Goal: Browse casually: Explore the website without a specific task or goal

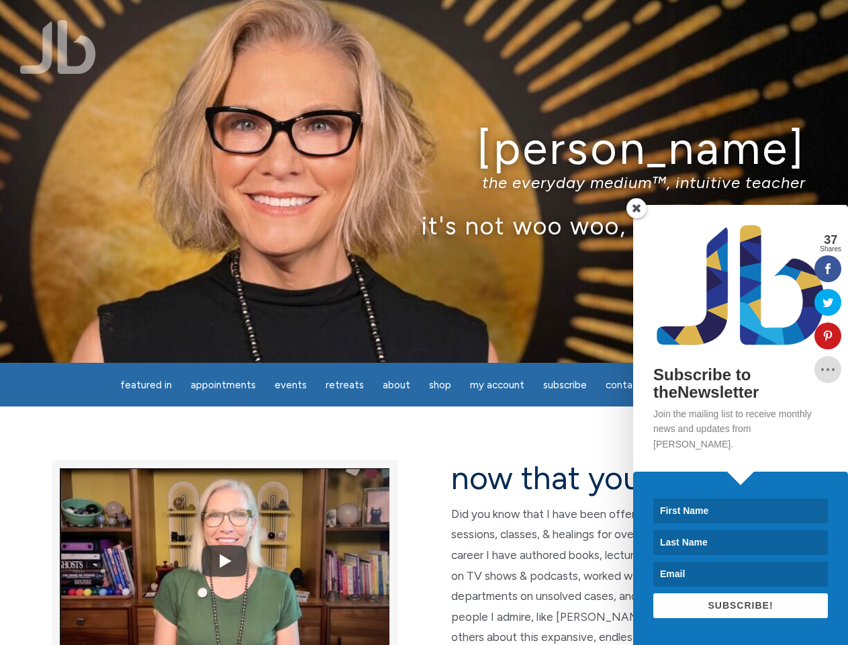
click at [424, 322] on div "[PERSON_NAME] the everyday medium™, intuitive teacher it's not woo woo, it's tr…" at bounding box center [424, 181] width 848 height 363
click at [223, 385] on span "Appointments" at bounding box center [223, 385] width 65 height 12
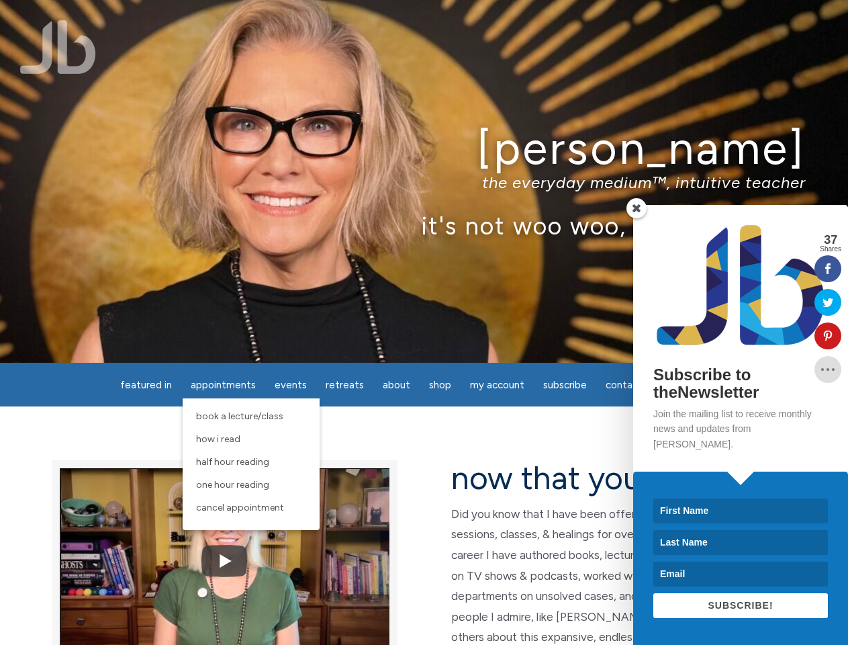
click at [291, 385] on span "Events" at bounding box center [291, 385] width 32 height 12
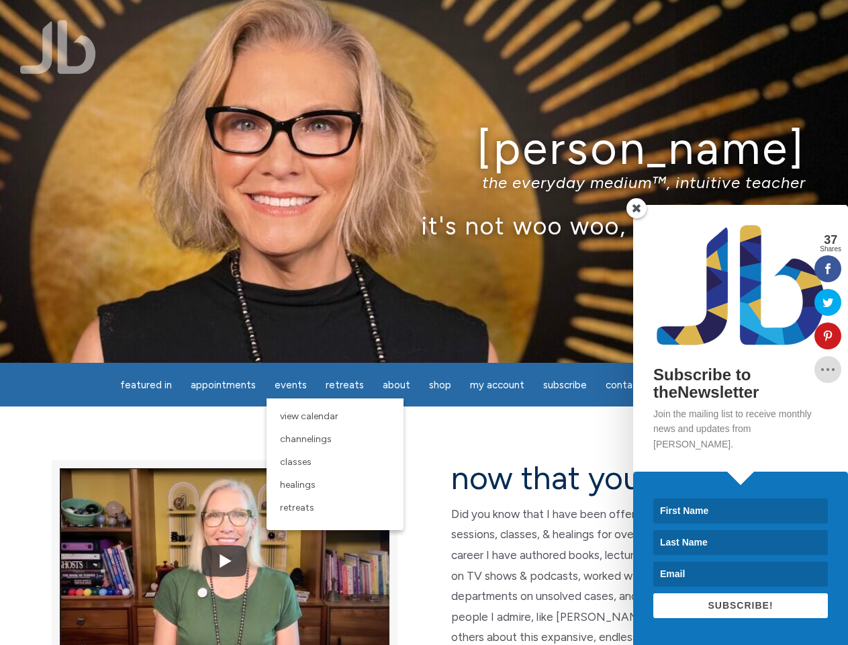
click at [396, 385] on span "About" at bounding box center [397, 385] width 28 height 12
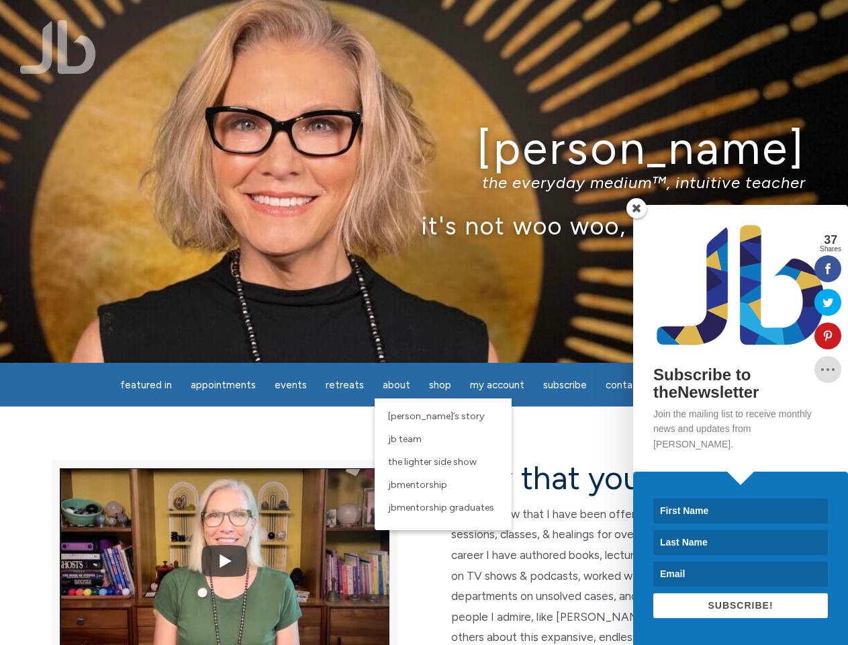
click at [497, 385] on span "My Account" at bounding box center [497, 385] width 54 height 12
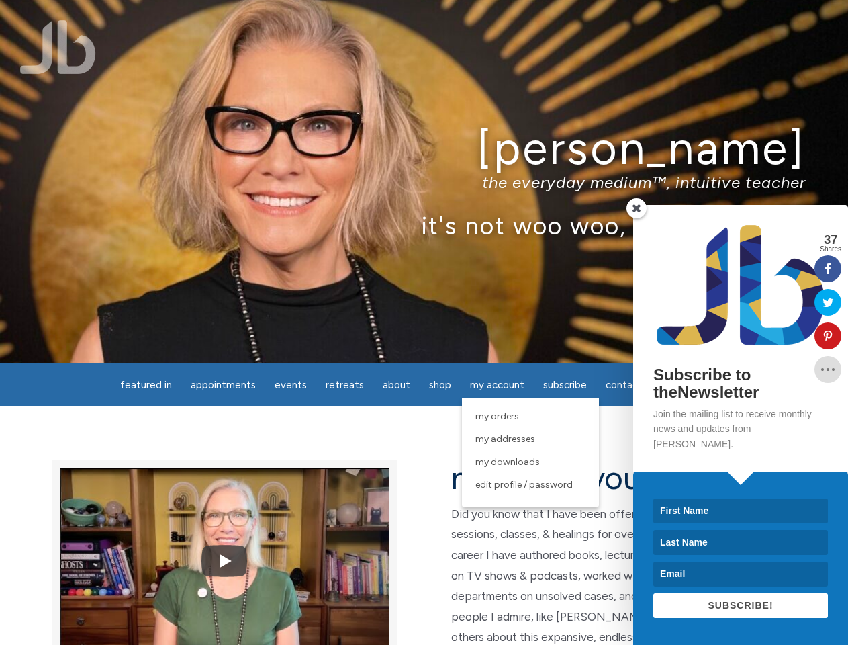
click at [424, 181] on p "the everyday medium™, intuitive teacher" at bounding box center [423, 182] width 763 height 19
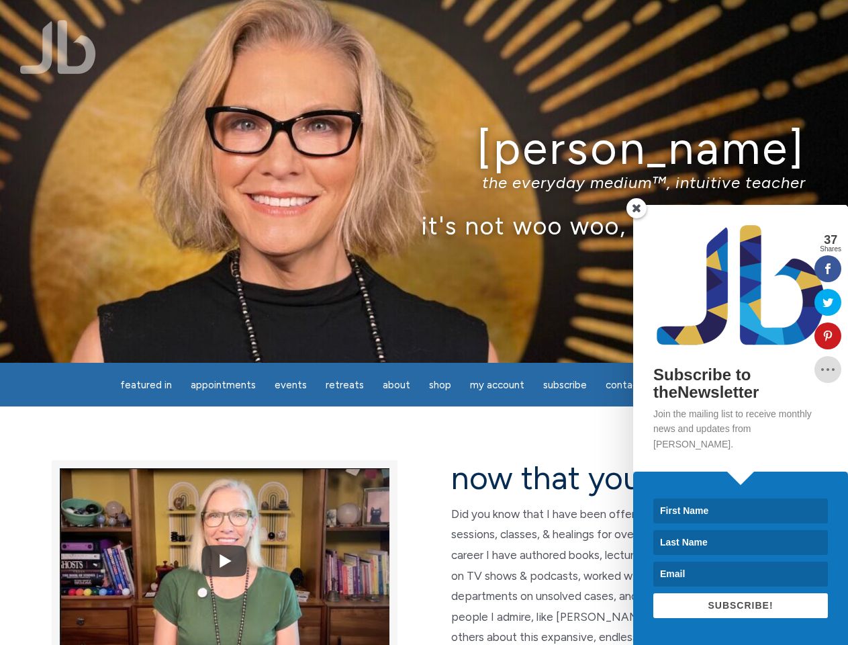
click at [224, 556] on img at bounding box center [225, 560] width 330 height 247
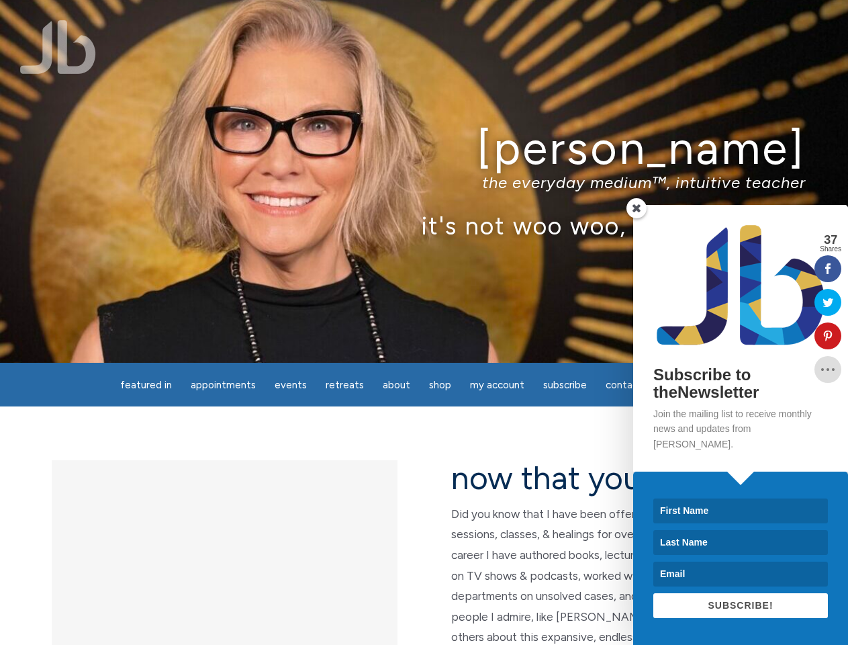
click at [828, 336] on icon at bounding box center [828, 335] width 27 height 11
